Goal: Information Seeking & Learning: Learn about a topic

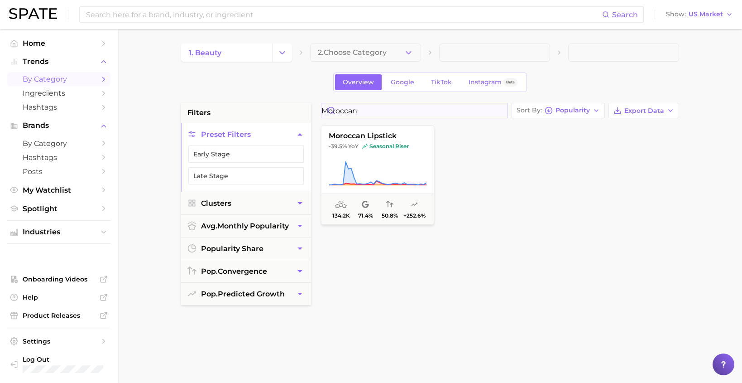
click at [363, 117] on input "moroccan" at bounding box center [414, 110] width 186 height 14
type input "korean h"
drag, startPoint x: 285, startPoint y: 49, endPoint x: 285, endPoint y: 62, distance: 13.1
click at [284, 50] on icon "Change Category" at bounding box center [283, 53] width 10 height 10
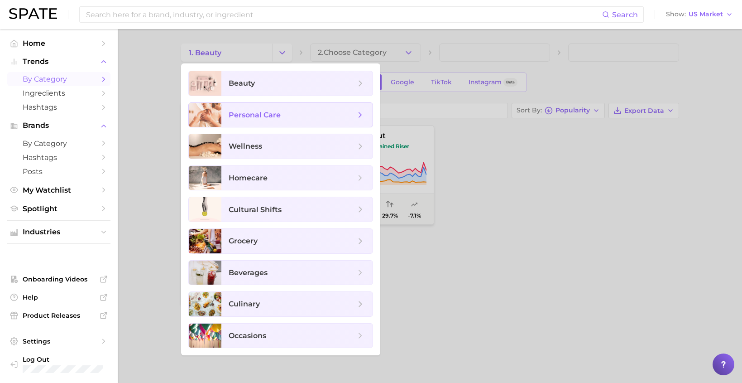
click at [280, 113] on span "personal care" at bounding box center [292, 115] width 127 height 10
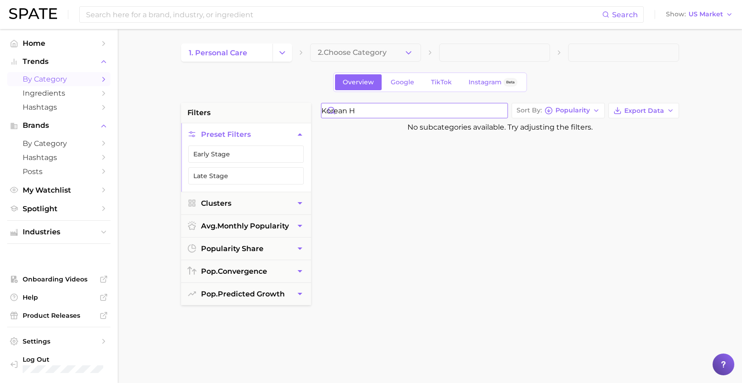
click at [412, 112] on input "korean h" at bounding box center [414, 110] width 186 height 14
click at [355, 108] on input "korean h" at bounding box center [414, 110] width 186 height 14
click at [283, 56] on icon "Change Category" at bounding box center [283, 53] width 10 height 10
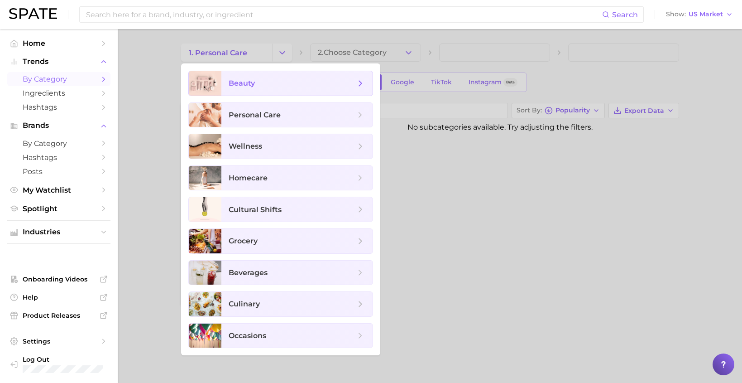
click at [285, 91] on span "beauty" at bounding box center [296, 83] width 151 height 24
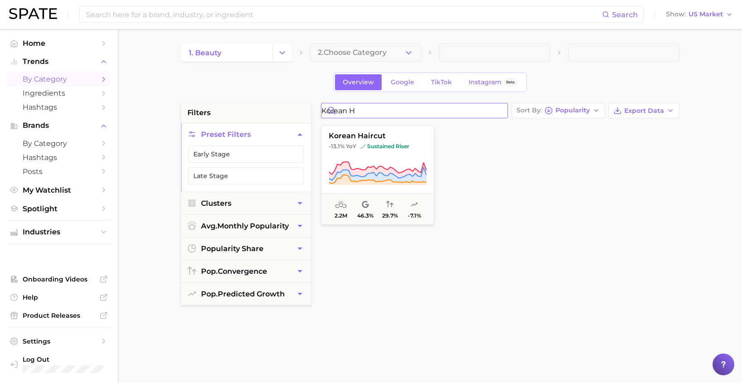
click at [377, 110] on input "korean h" at bounding box center [414, 110] width 186 height 14
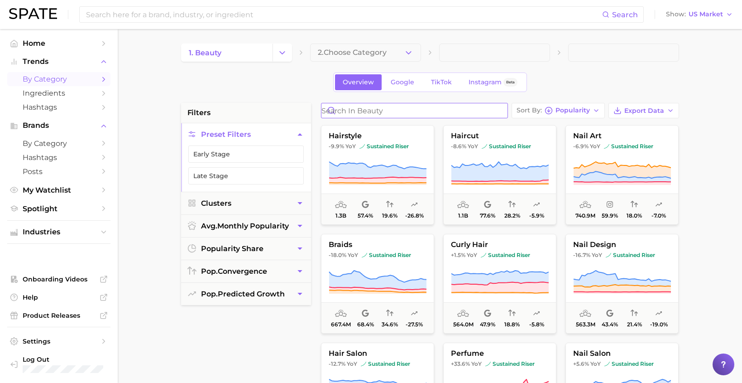
click at [377, 114] on input "Search in beauty" at bounding box center [414, 110] width 186 height 14
click at [379, 112] on input "Search in beauty" at bounding box center [414, 110] width 186 height 14
click at [454, 113] on input "Search in beauty" at bounding box center [414, 110] width 186 height 14
paste input "[MEDICAL_DATA]"
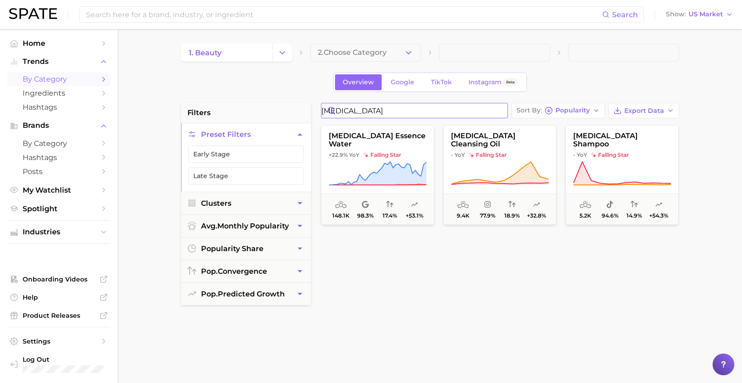
type input "[MEDICAL_DATA]"
click at [417, 293] on div "[MEDICAL_DATA] essence water +22.9% YoY falling star 148.1k 98.3% 17.4% +53.1% …" at bounding box center [499, 342] width 367 height 439
click at [279, 53] on icon "Change Category" at bounding box center [283, 53] width 10 height 10
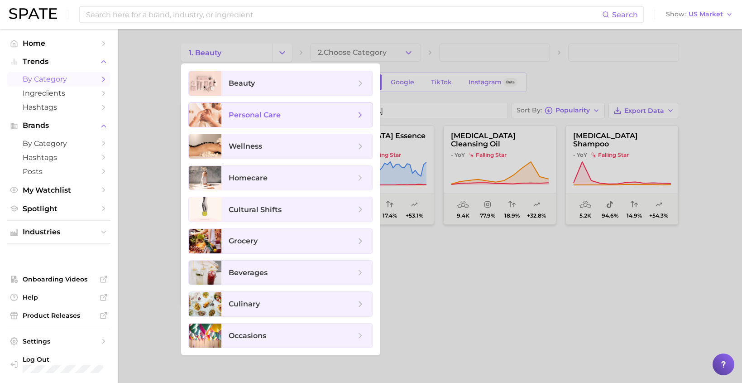
click at [286, 114] on span "personal care" at bounding box center [292, 115] width 127 height 10
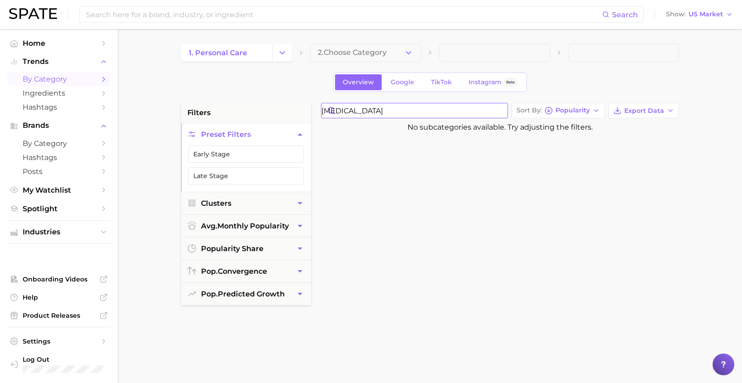
click at [364, 110] on input "[MEDICAL_DATA]" at bounding box center [414, 110] width 186 height 14
paste input "reen tea"
type input "green tea"
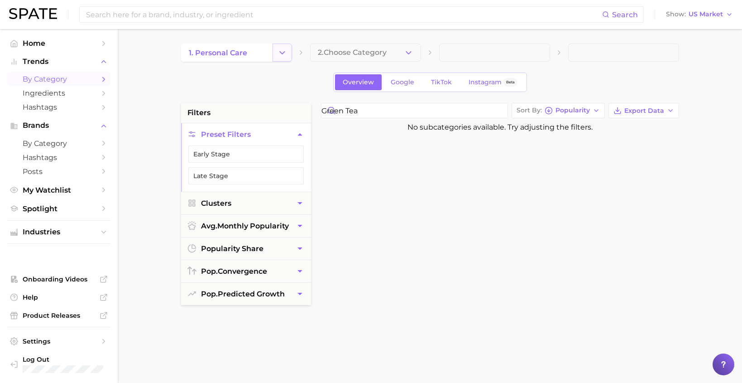
click at [276, 53] on button "Change Category" at bounding box center [282, 52] width 19 height 18
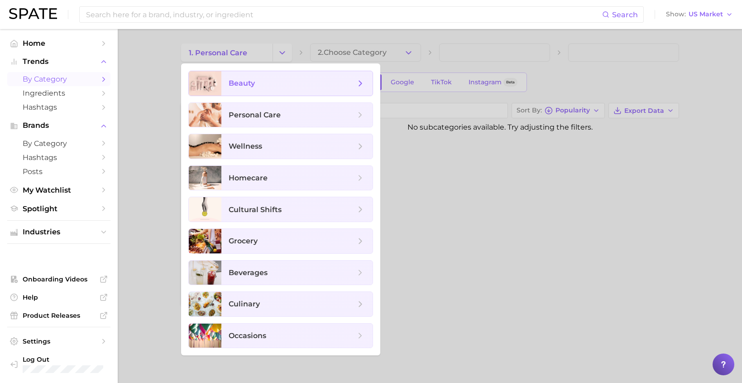
click at [268, 83] on span "beauty" at bounding box center [292, 83] width 127 height 10
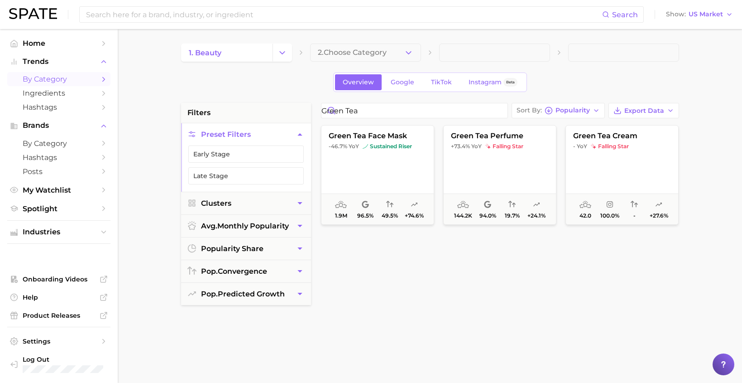
scroll to position [0, 0]
click at [283, 53] on icon "Change Category" at bounding box center [283, 53] width 10 height 10
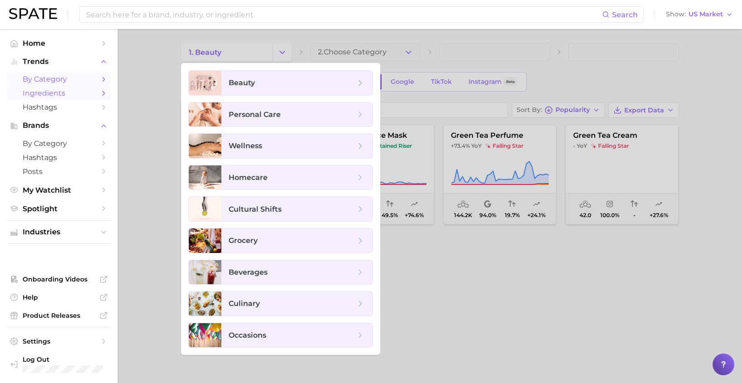
click at [80, 95] on span "Ingredients" at bounding box center [59, 93] width 72 height 9
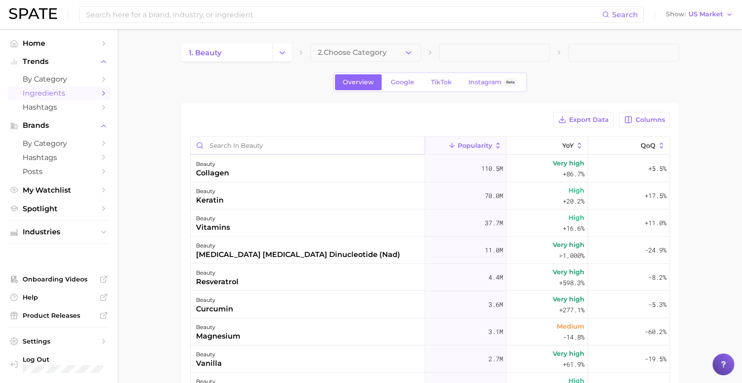
click at [302, 144] on input "Search in beauty" at bounding box center [308, 145] width 234 height 17
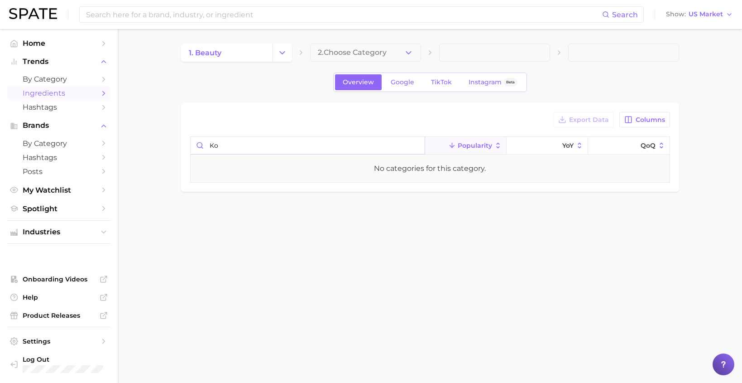
type input "k"
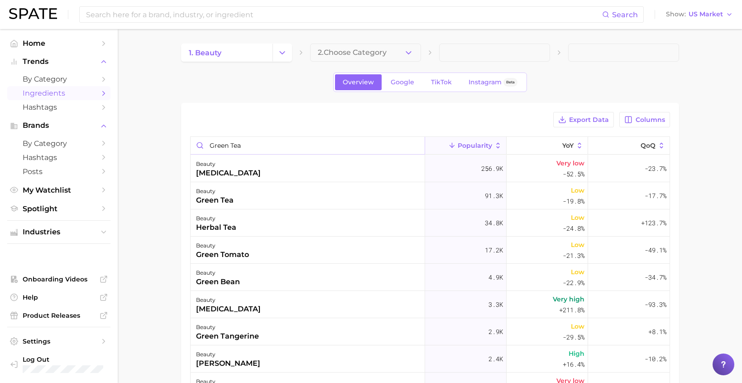
drag, startPoint x: 249, startPoint y: 148, endPoint x: 195, endPoint y: 144, distance: 54.5
click at [195, 144] on input "green tea" at bounding box center [308, 145] width 234 height 17
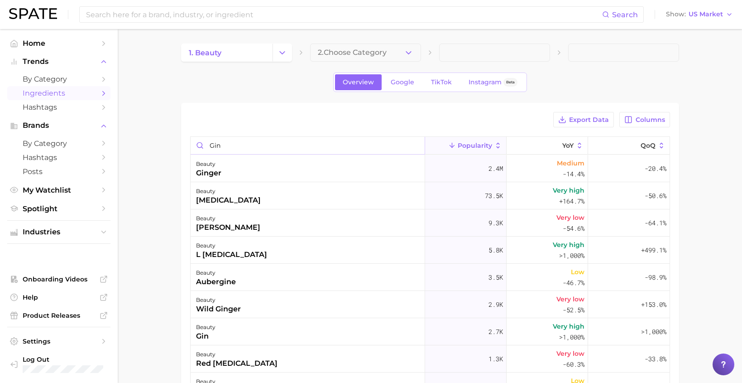
type input "gin"
